Goal: Find contact information: Find contact information

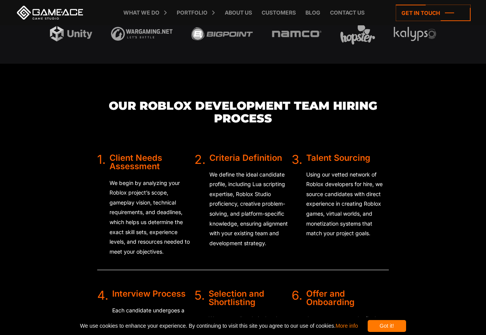
scroll to position [1428, 0]
